Goal: Information Seeking & Learning: Find specific fact

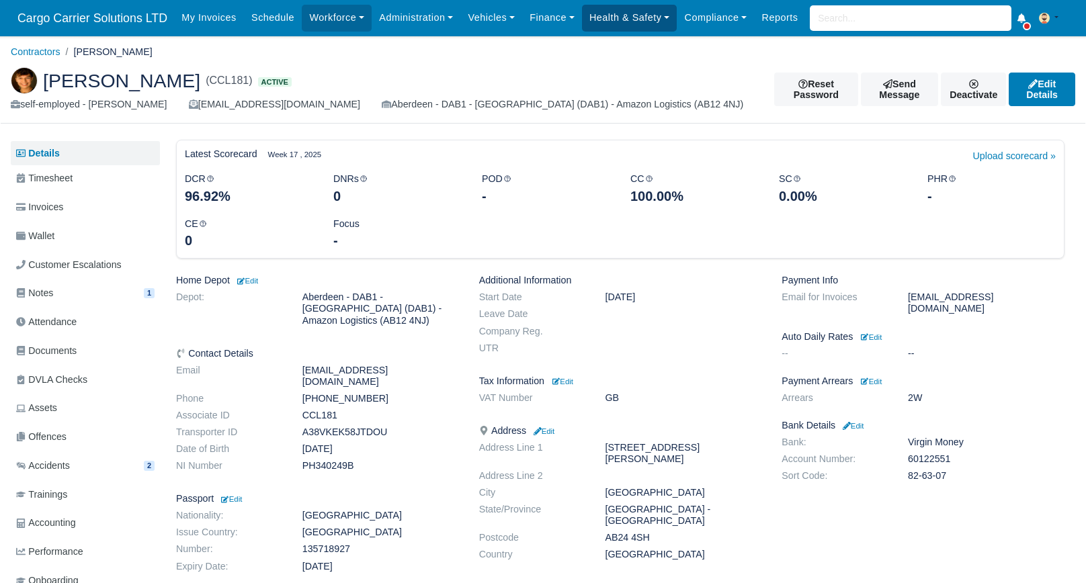
click at [595, 17] on link "Health & Safety" at bounding box center [629, 18] width 95 height 26
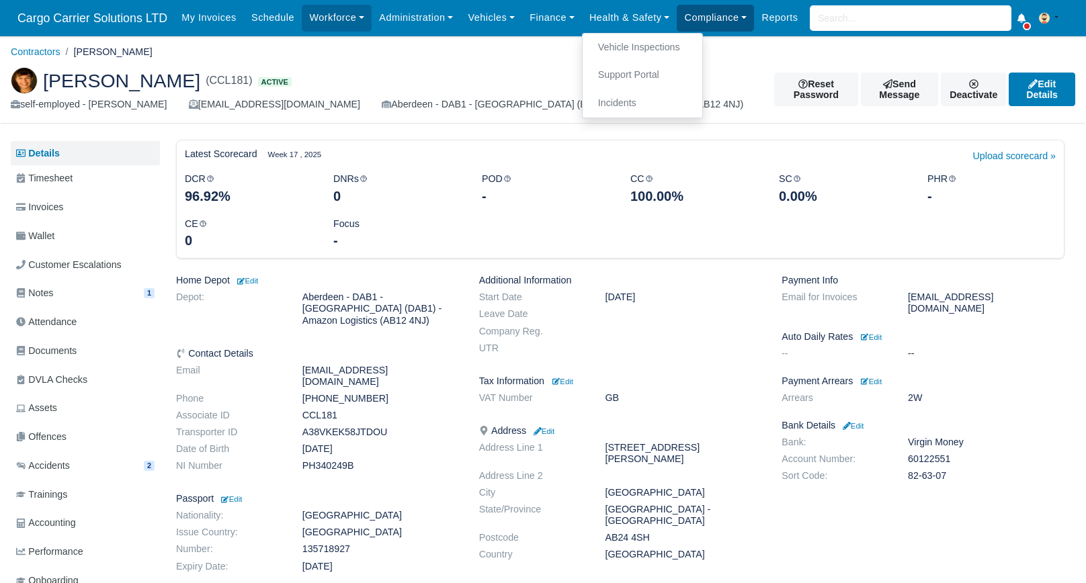
click at [682, 24] on link "Compliance" at bounding box center [715, 18] width 77 height 26
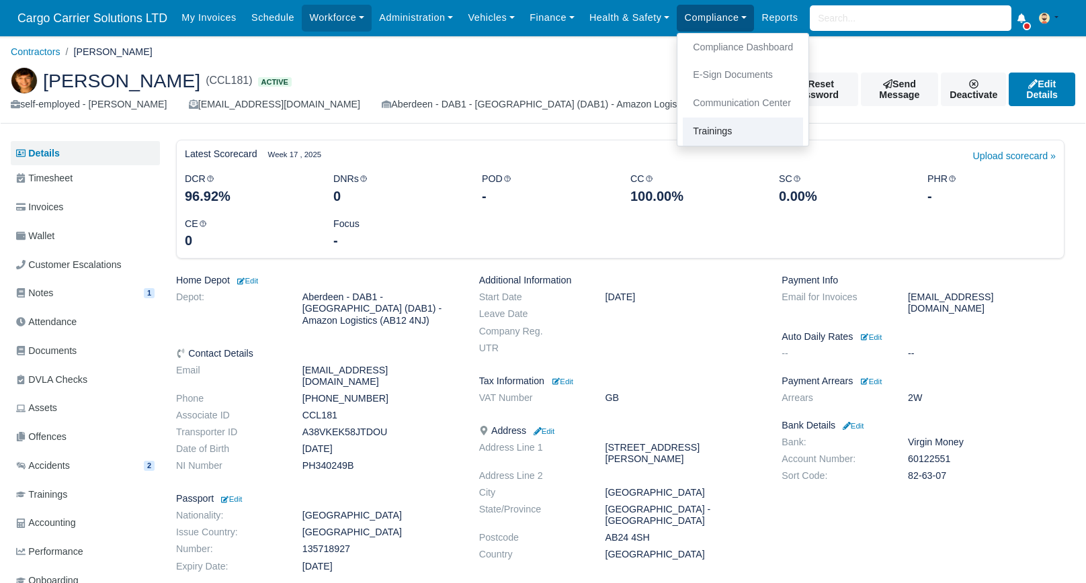
click at [696, 132] on link "Trainings" at bounding box center [743, 132] width 120 height 28
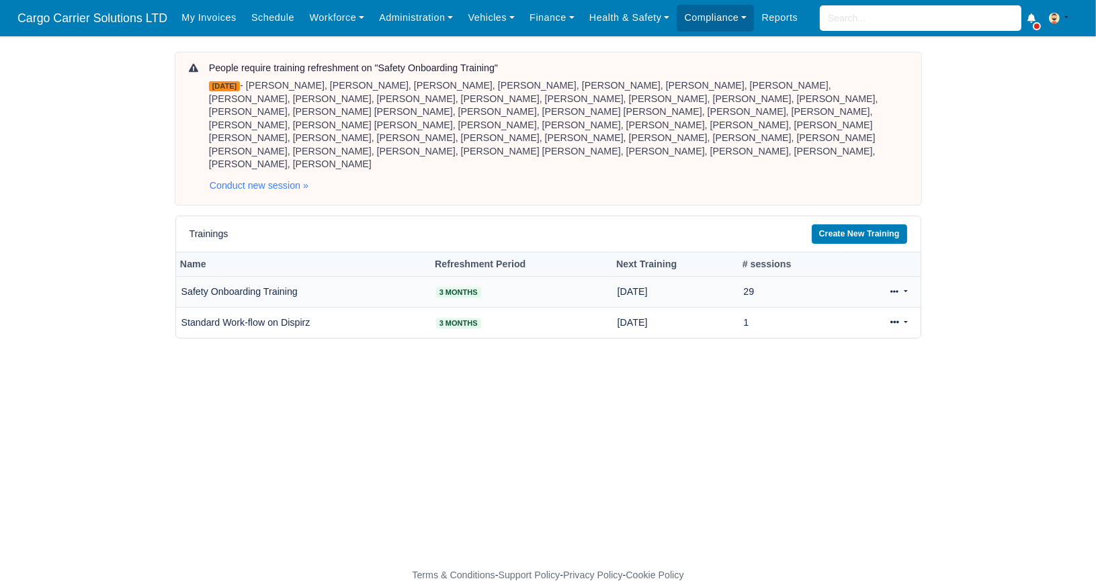
click at [892, 290] on icon at bounding box center [895, 291] width 8 height 3
click at [835, 325] on link "View" at bounding box center [856, 335] width 120 height 21
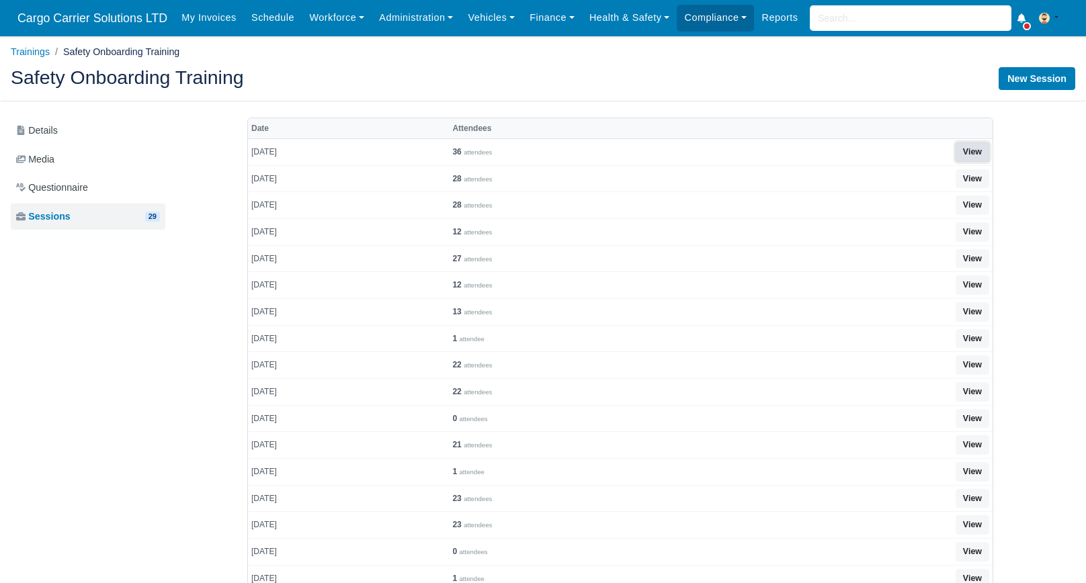
click at [965, 149] on link "View" at bounding box center [973, 151] width 34 height 19
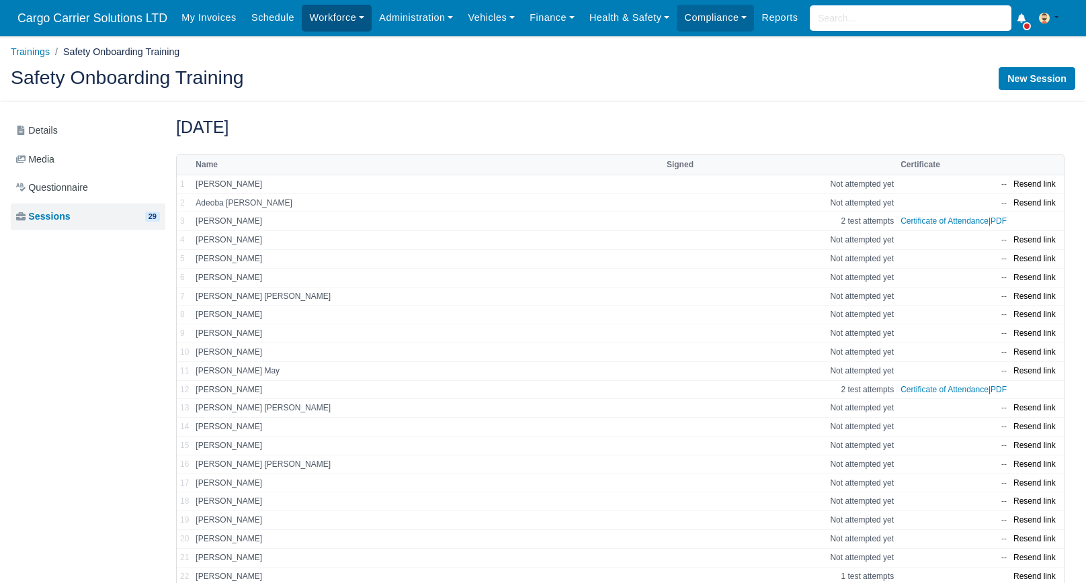
click at [327, 22] on link "Workforce" at bounding box center [337, 18] width 70 height 26
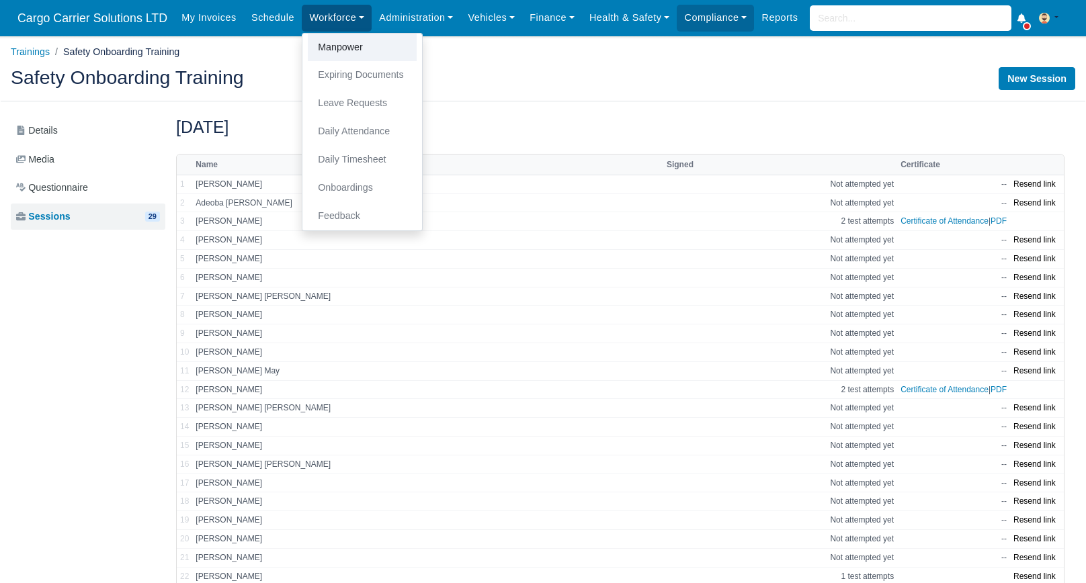
click at [330, 44] on link "Manpower" at bounding box center [362, 48] width 109 height 28
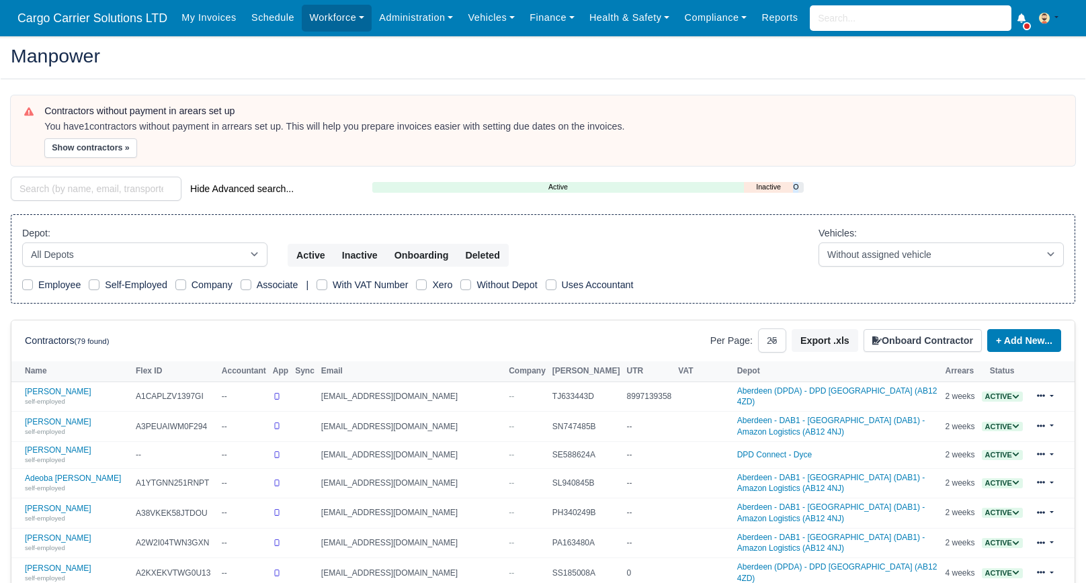
select select "25"
click at [50, 428] on small "self-employed" at bounding box center [45, 431] width 40 height 7
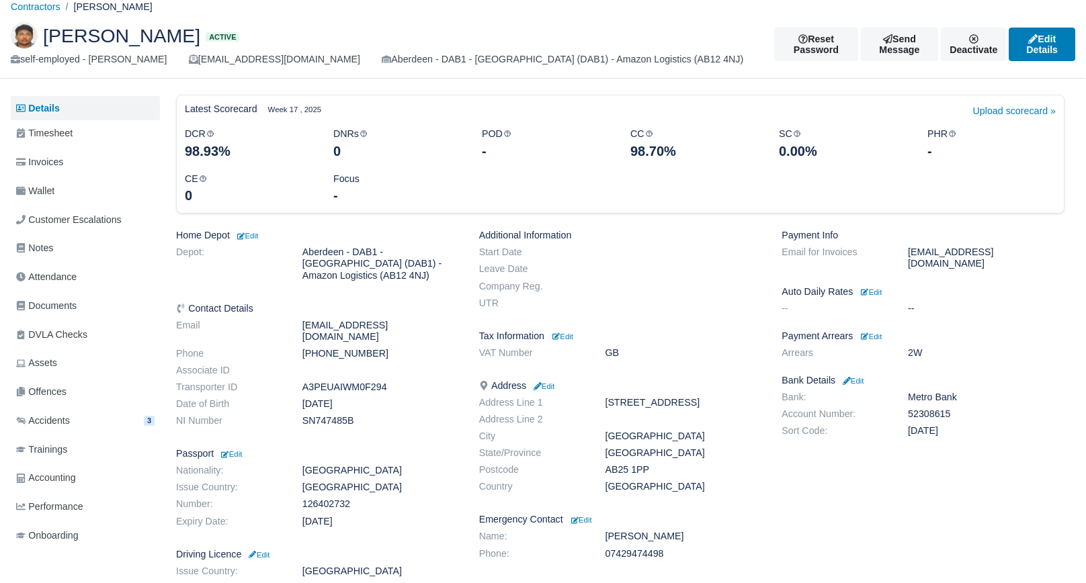
scroll to position [67, 0]
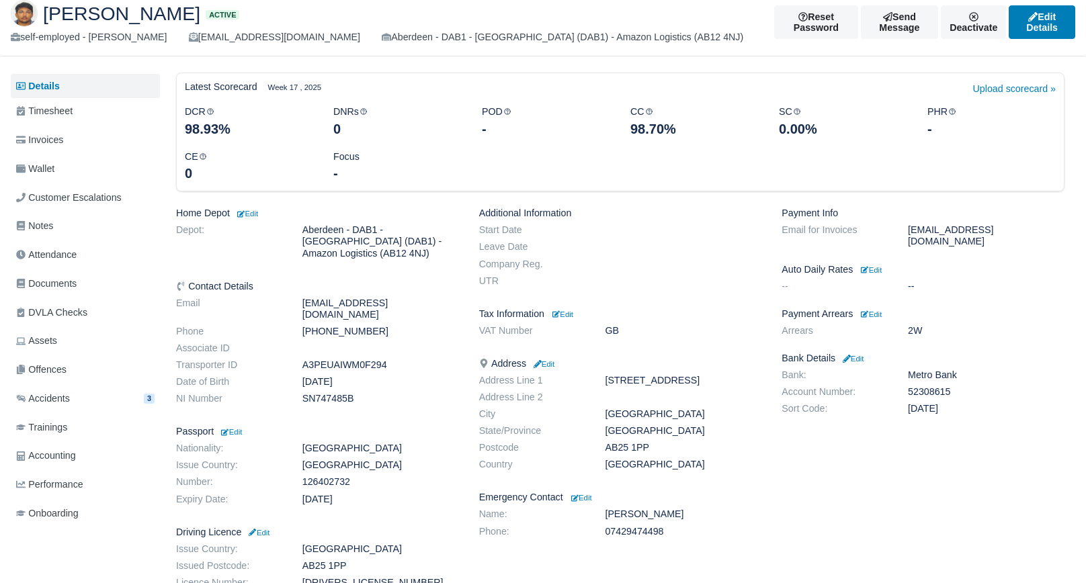
drag, startPoint x: 473, startPoint y: 366, endPoint x: 688, endPoint y: 476, distance: 241.6
click at [688, 476] on div "Additional Information Start Date Leave Date Company Reg. UTR Tax Information E…" at bounding box center [620, 409] width 303 height 403
copy div "Address Edit Address Line 1 9B Raeburn Place Address Line 2 City Aberdeen State…"
click at [815, 403] on dt "Sort Code:" at bounding box center [834, 408] width 126 height 11
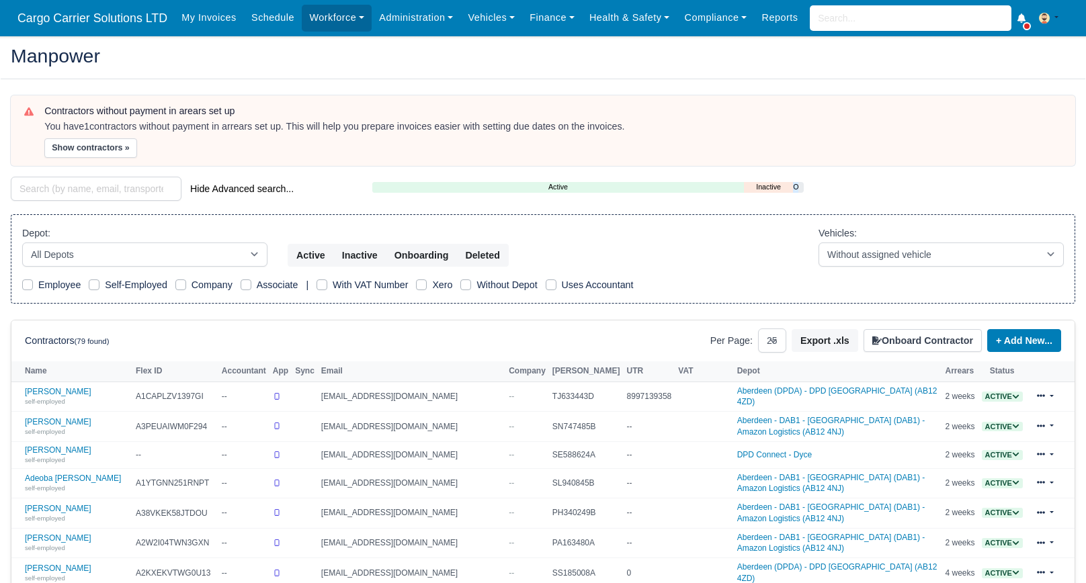
select select "25"
